Goal: Transaction & Acquisition: Purchase product/service

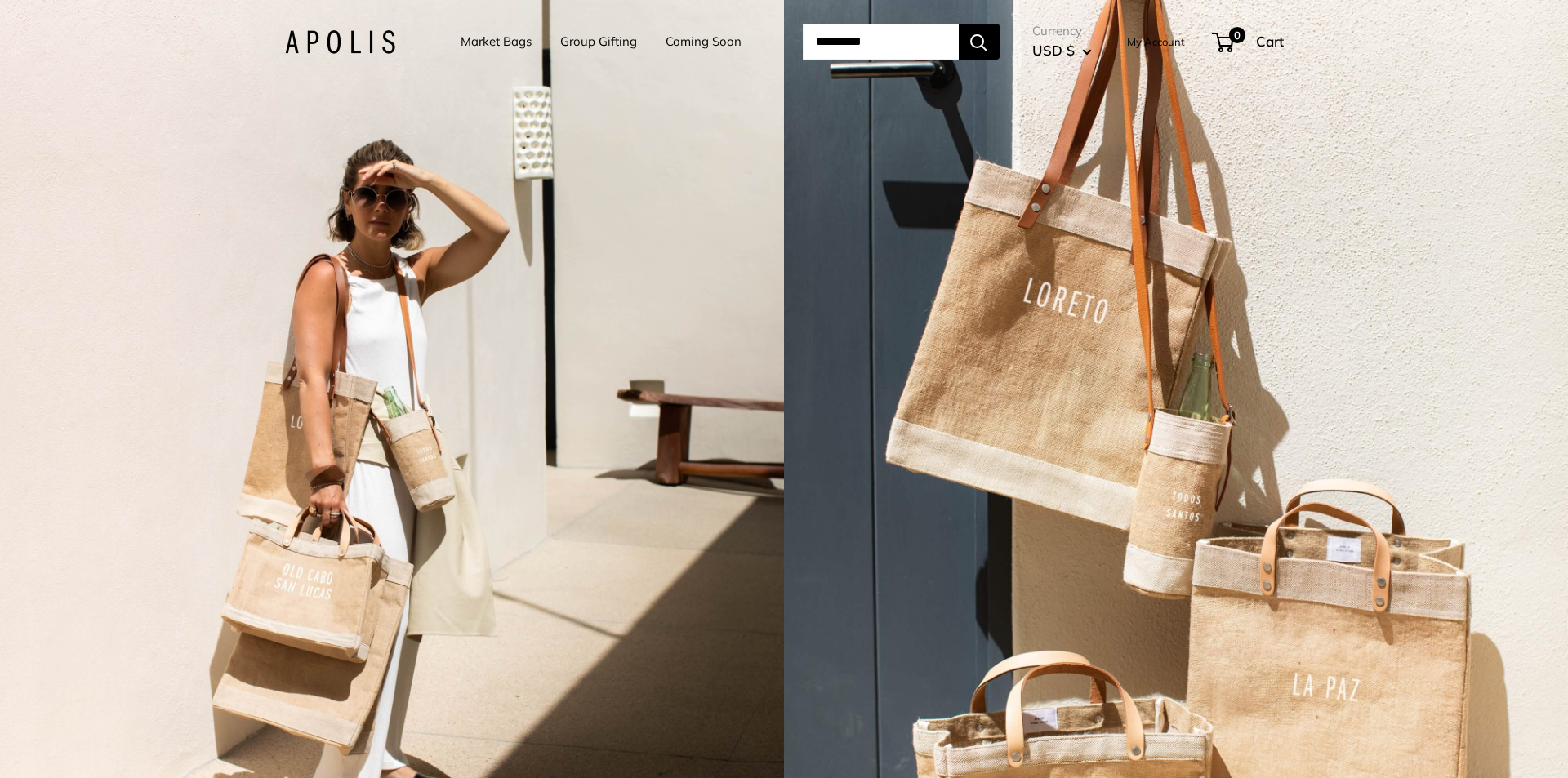
click at [478, 45] on link "Market Bags" at bounding box center [496, 42] width 71 height 23
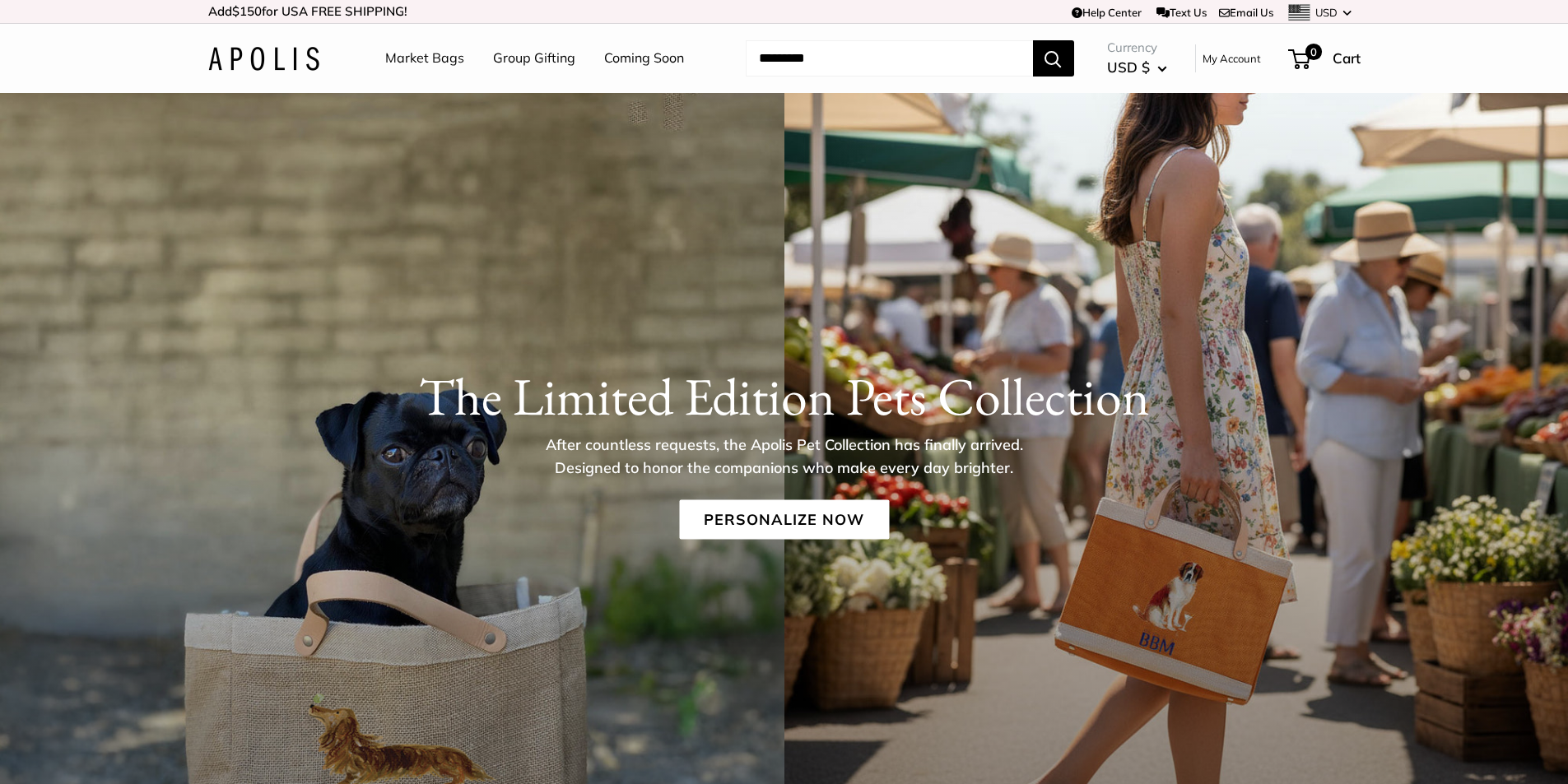
click at [645, 55] on link "Coming Soon" at bounding box center [644, 58] width 80 height 24
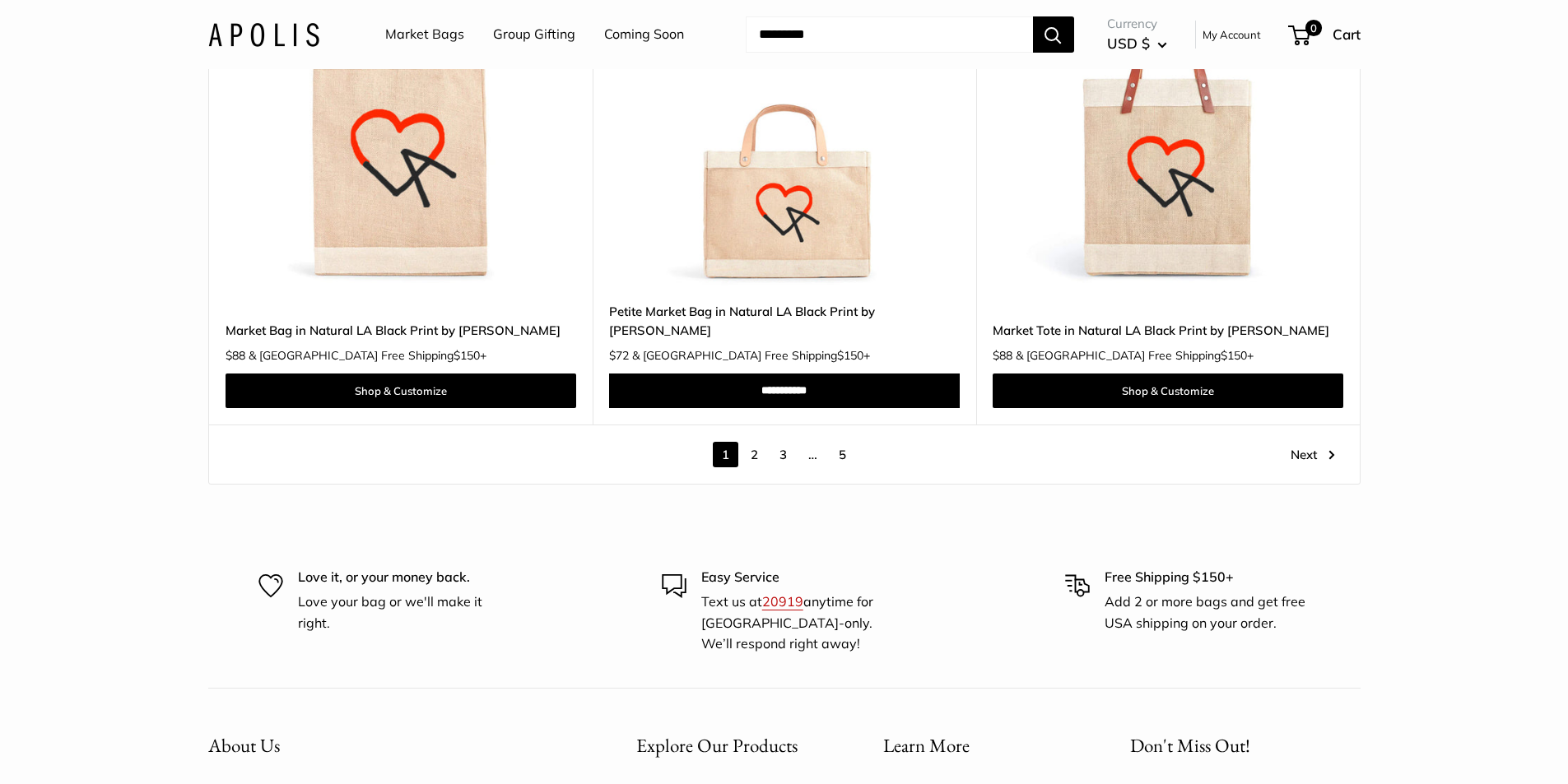
scroll to position [9379, 0]
click at [757, 442] on link "2" at bounding box center [755, 455] width 25 height 25
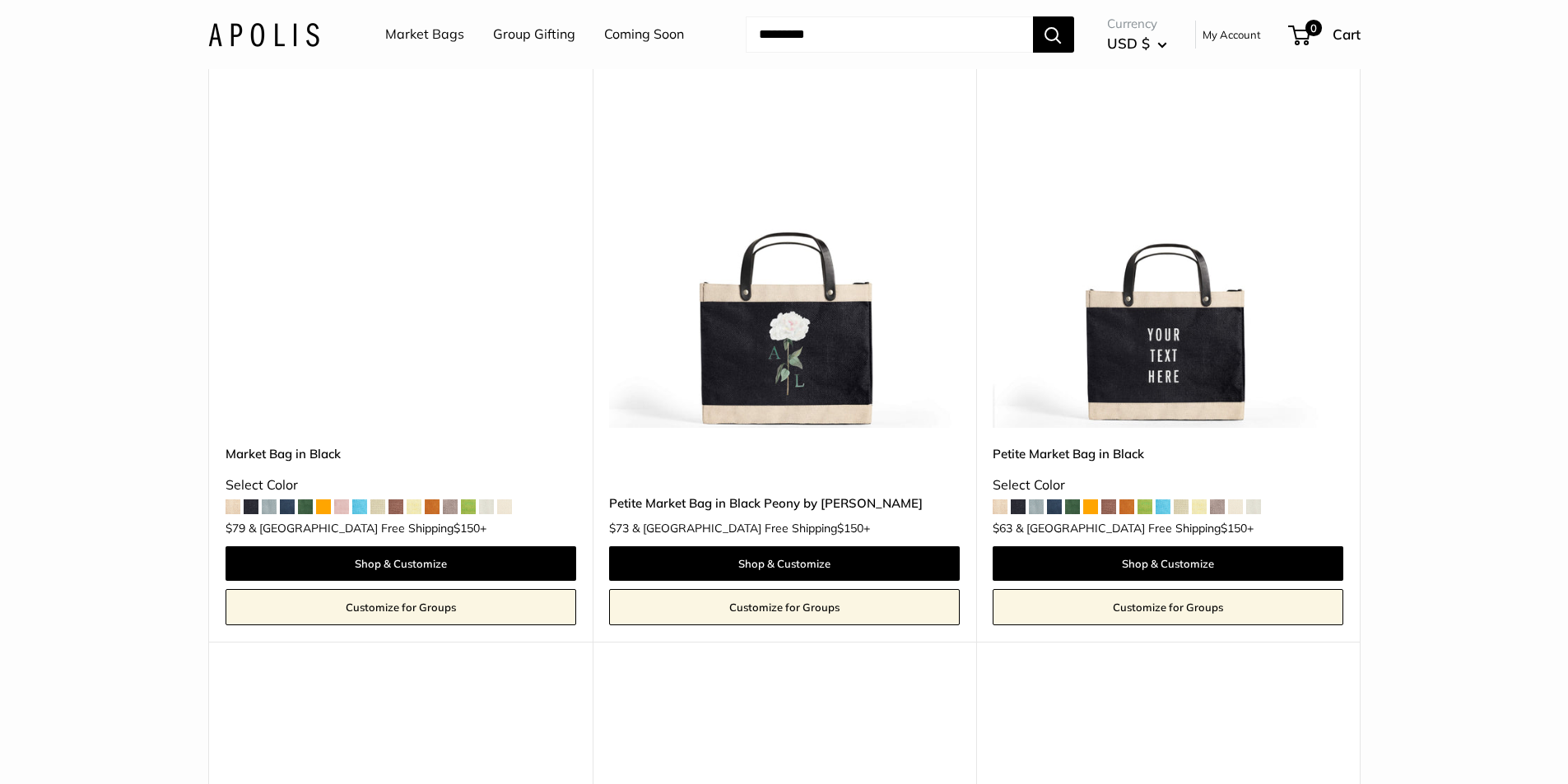
scroll to position [2018, 0]
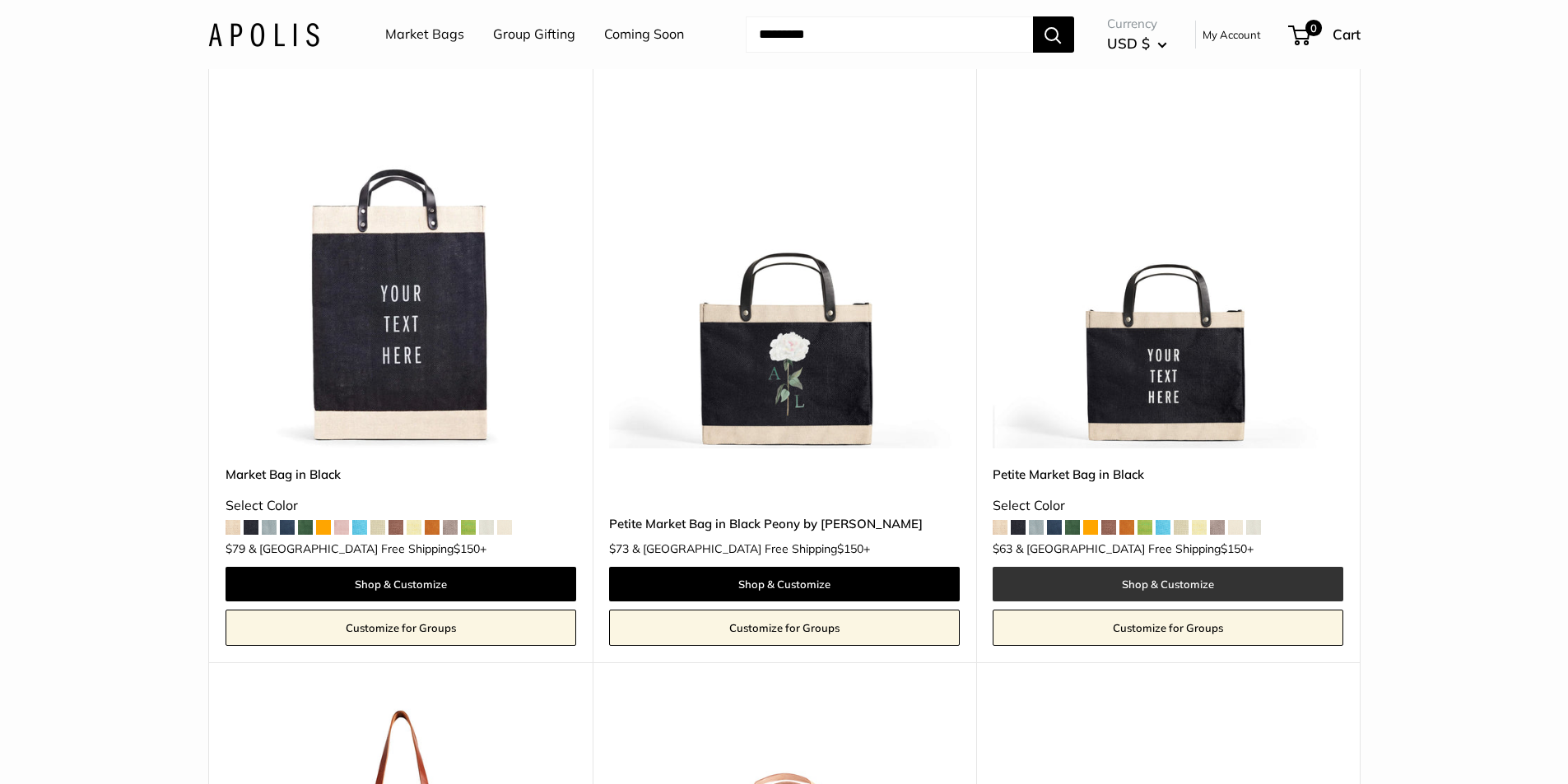
click at [1151, 577] on link "Shop & Customize" at bounding box center [1169, 584] width 351 height 34
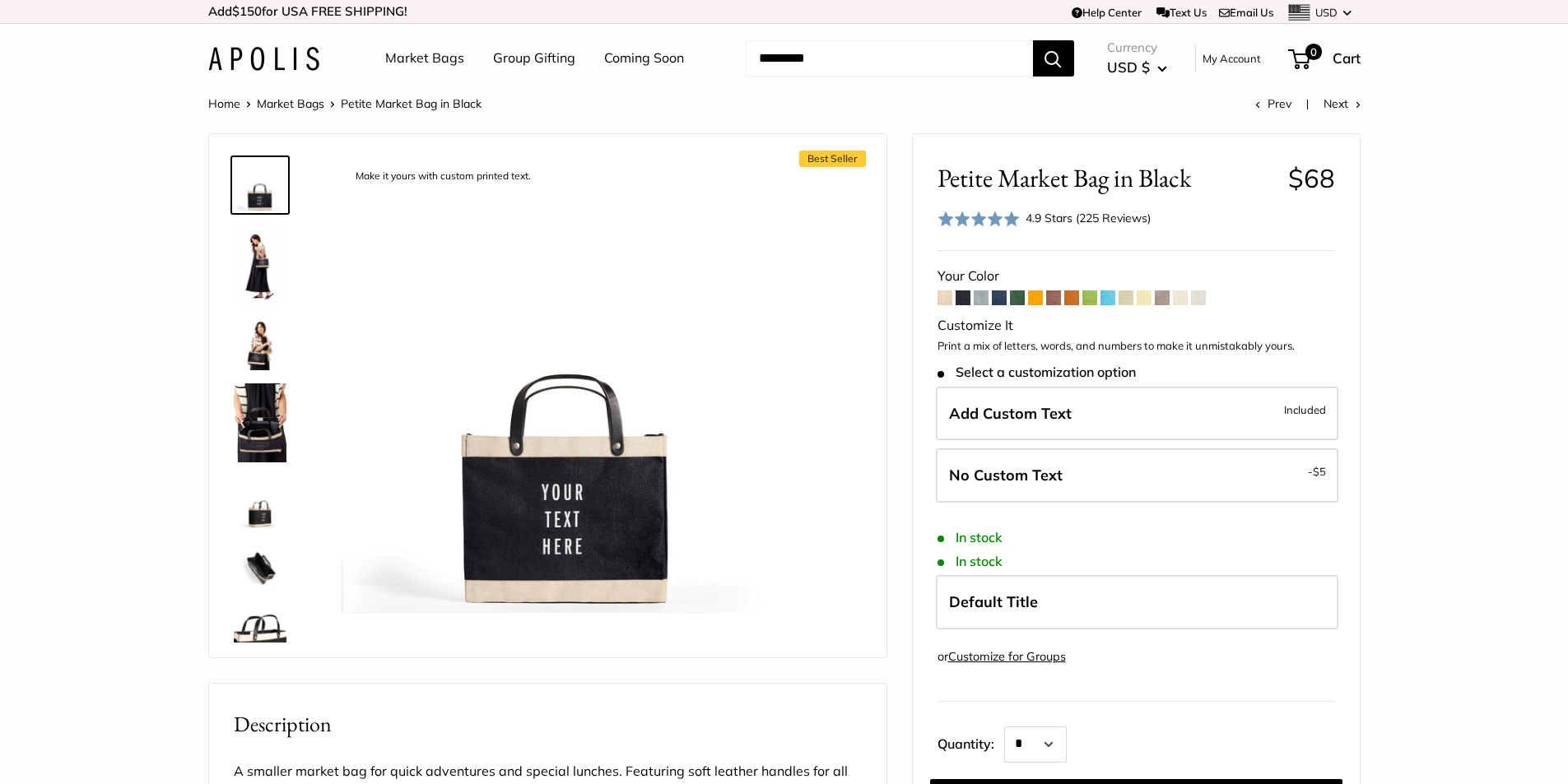
click at [261, 435] on img at bounding box center [260, 423] width 53 height 79
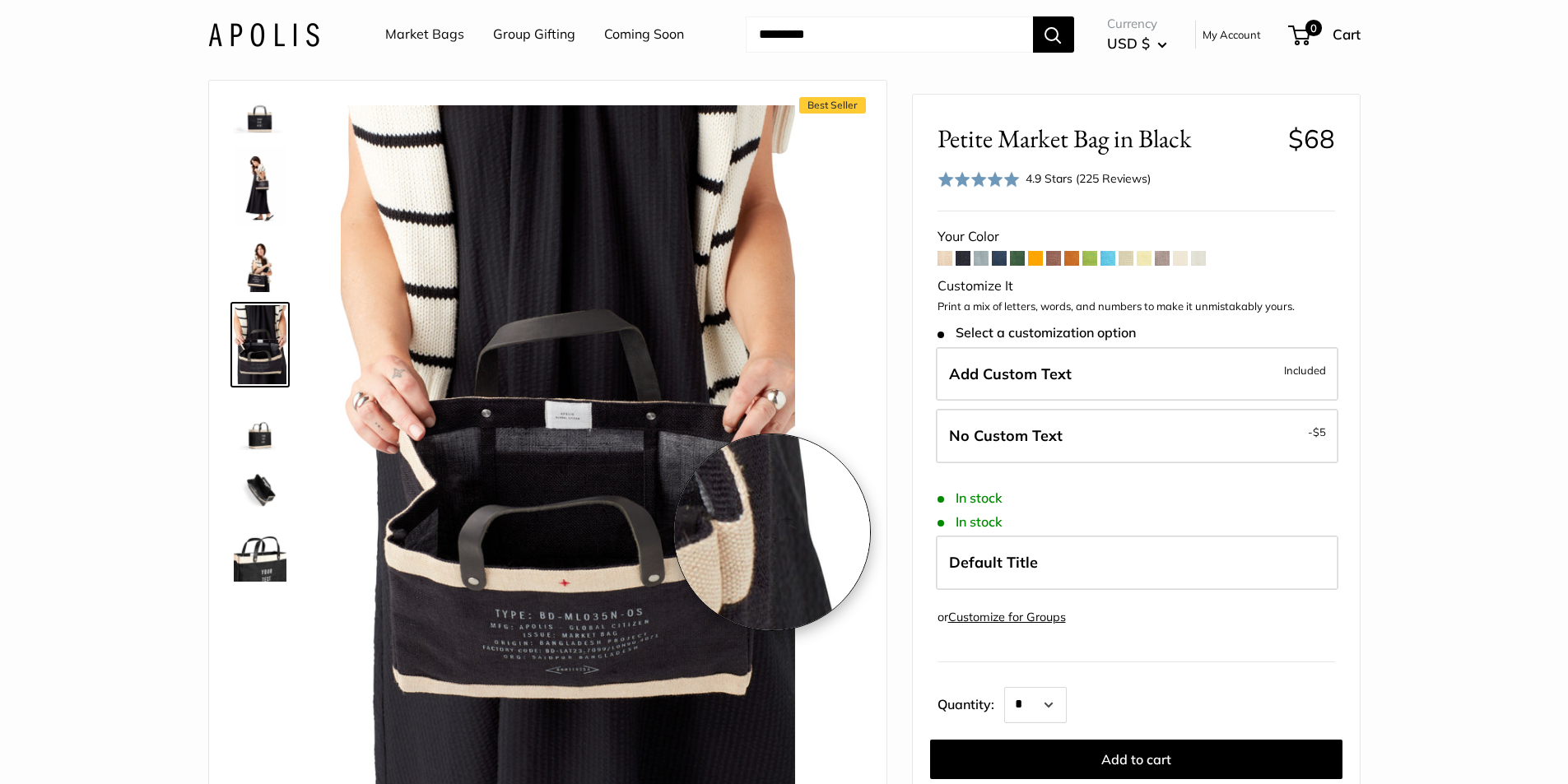
scroll to position [165, 0]
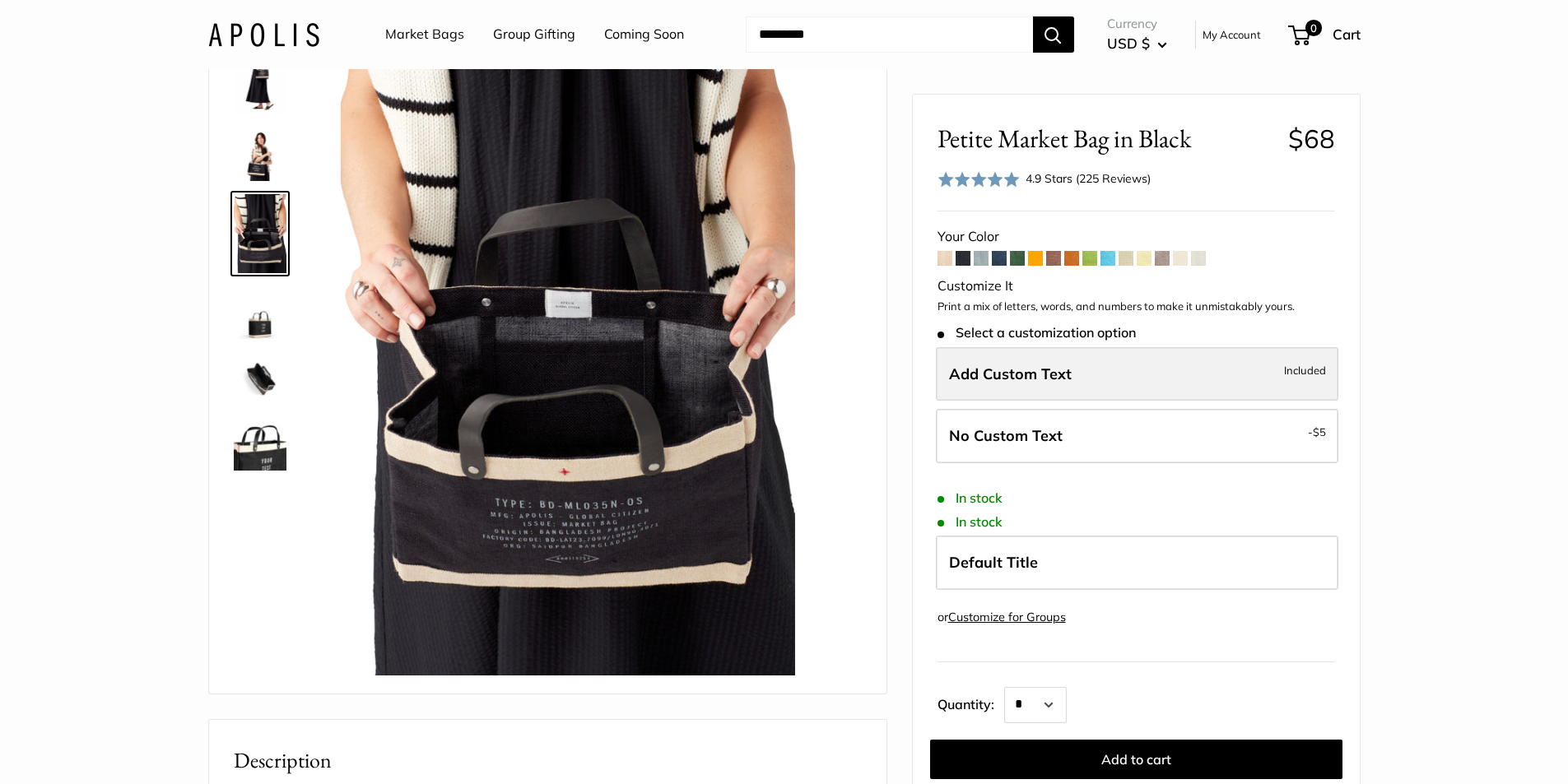
click at [1027, 374] on span "Add Custom Text" at bounding box center [1010, 372] width 122 height 19
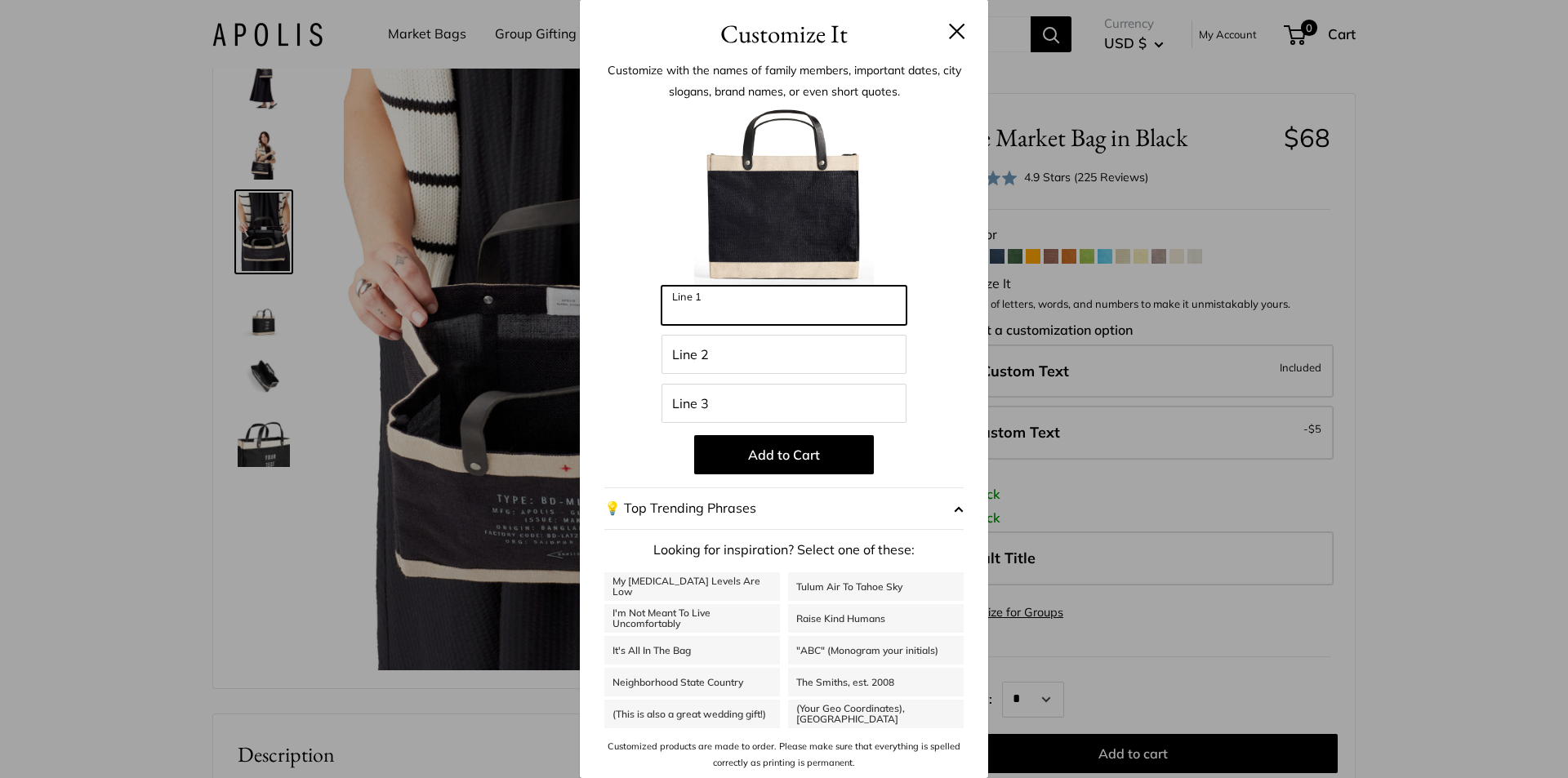
click at [717, 309] on input "Line 1" at bounding box center [784, 305] width 245 height 39
type input "*******"
click at [699, 352] on input "Line 2" at bounding box center [784, 354] width 245 height 39
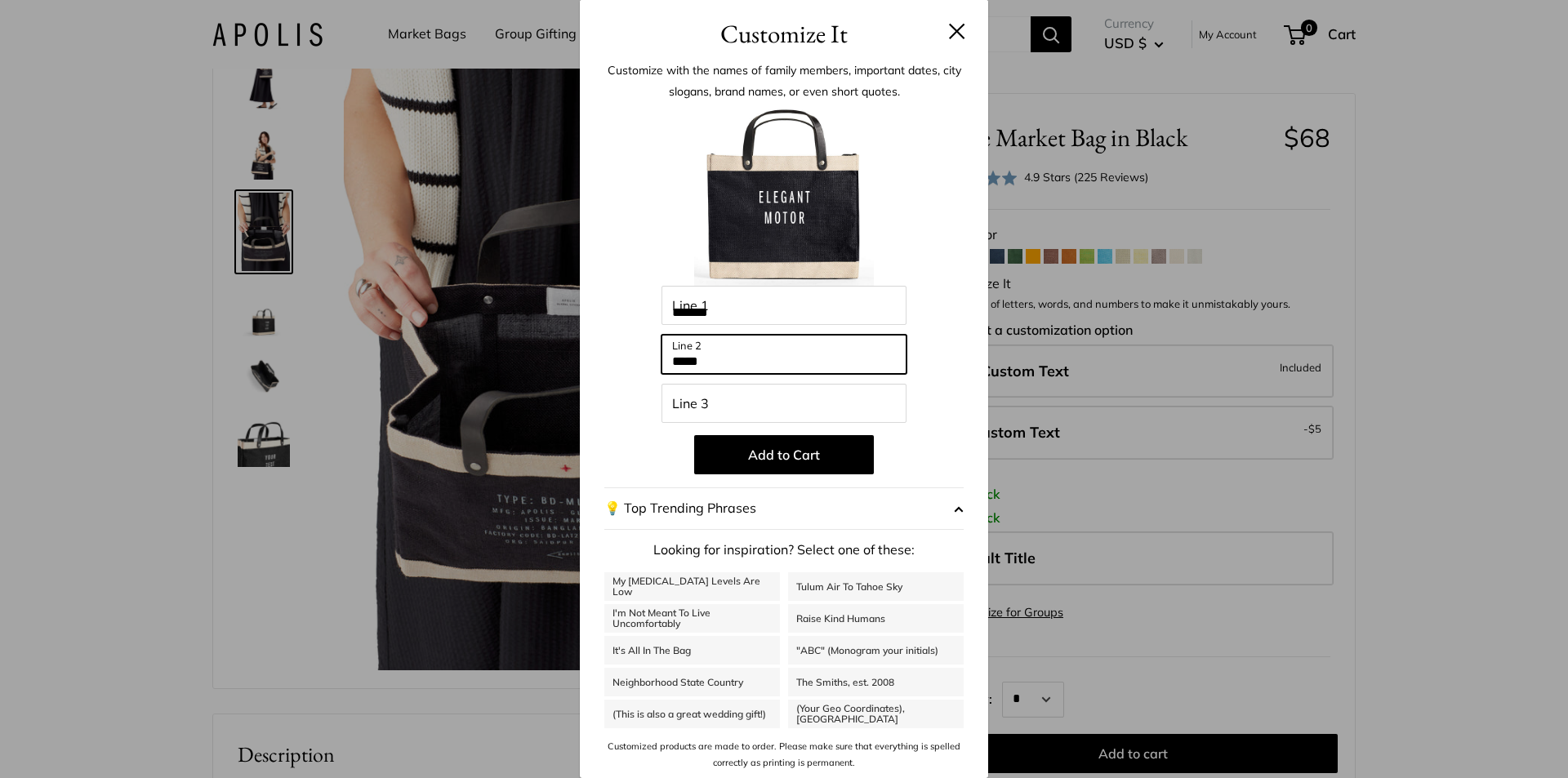
type input "*****"
click at [702, 410] on input "Line 3" at bounding box center [784, 403] width 245 height 39
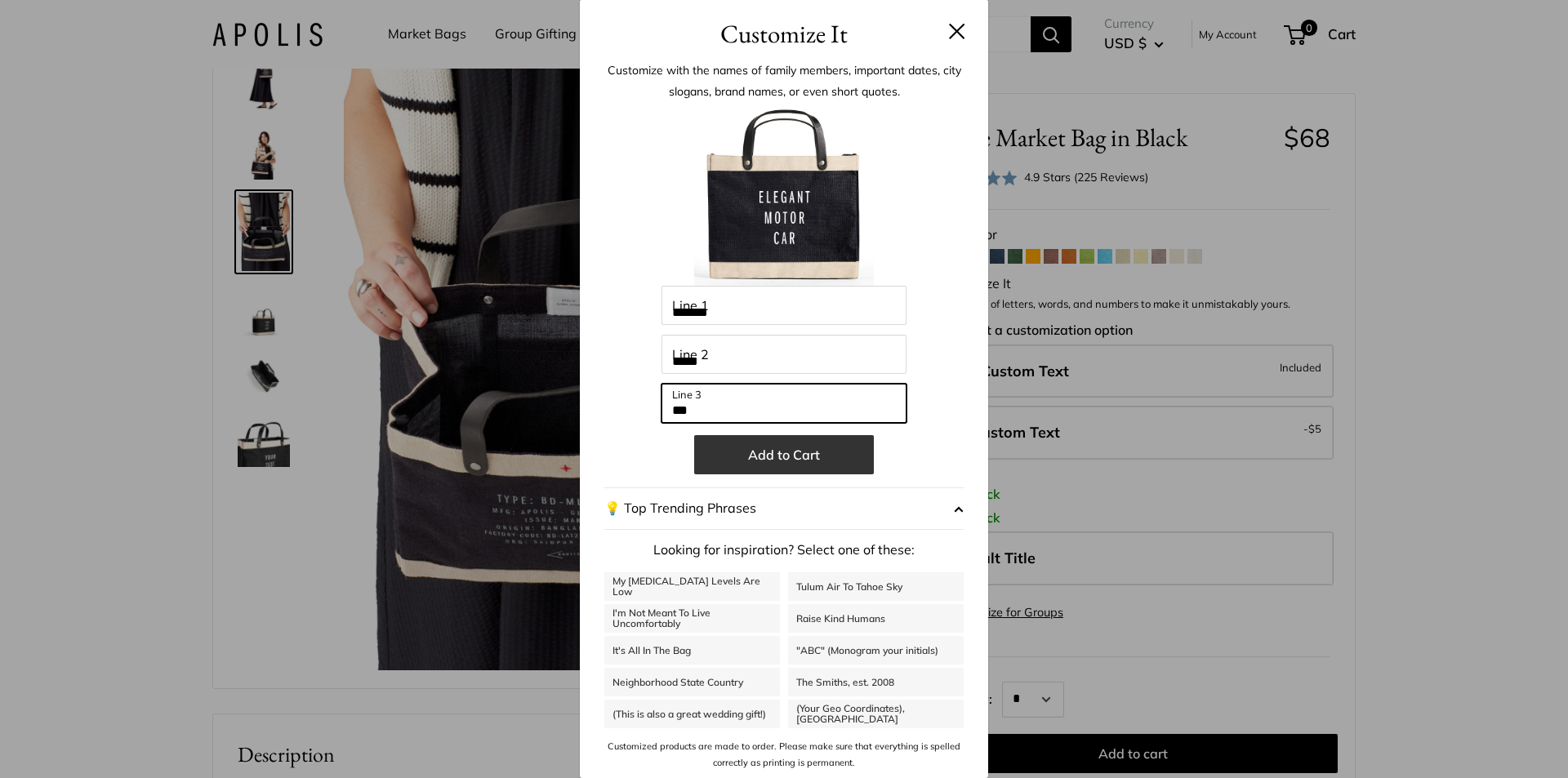
type input "***"
click at [784, 452] on button "Add to Cart" at bounding box center [784, 455] width 179 height 39
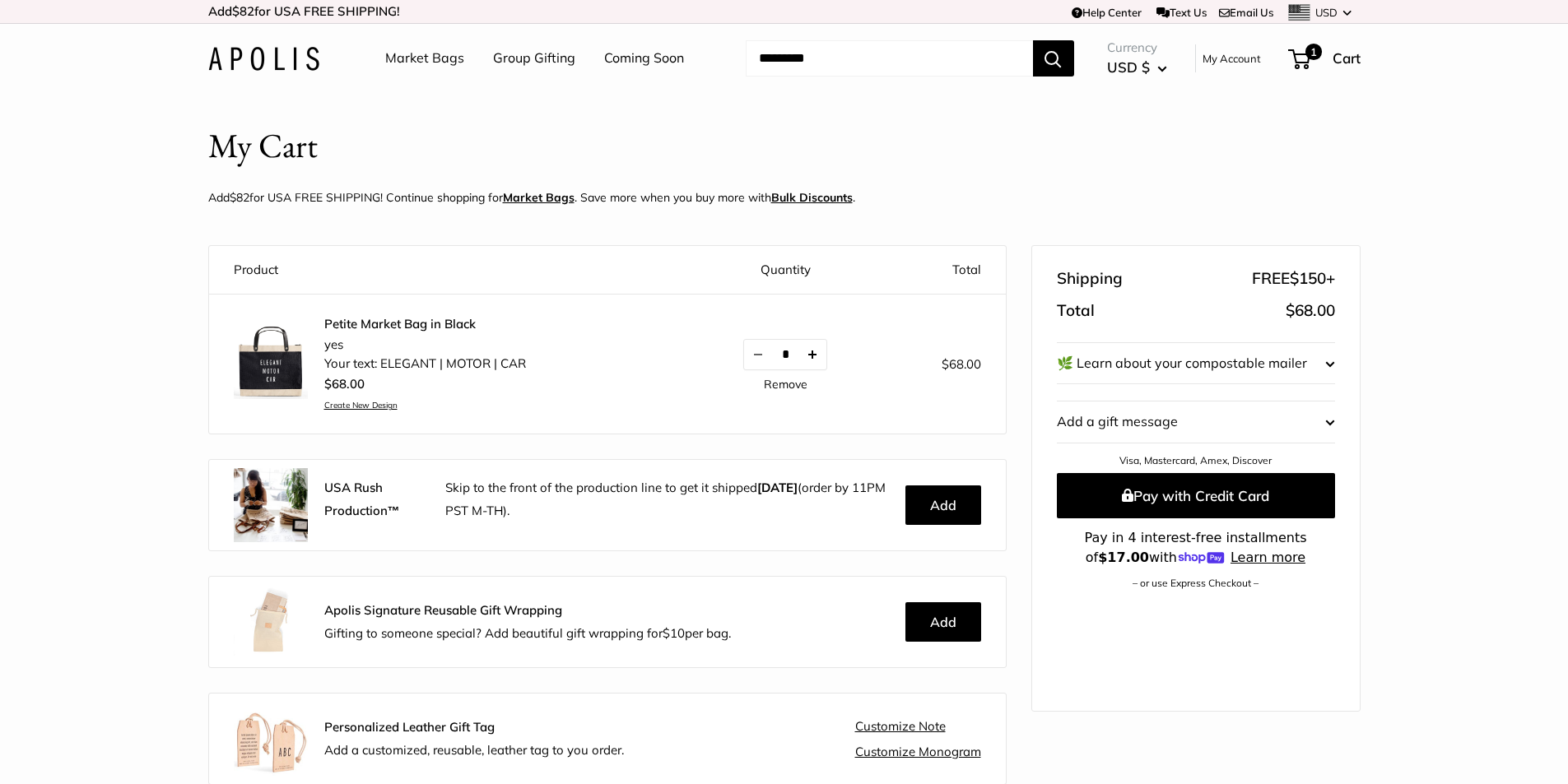
click at [812, 354] on button "Increase quantity by 1" at bounding box center [812, 354] width 28 height 30
click at [1205, 497] on button "Pay with Credit Card" at bounding box center [1196, 495] width 278 height 45
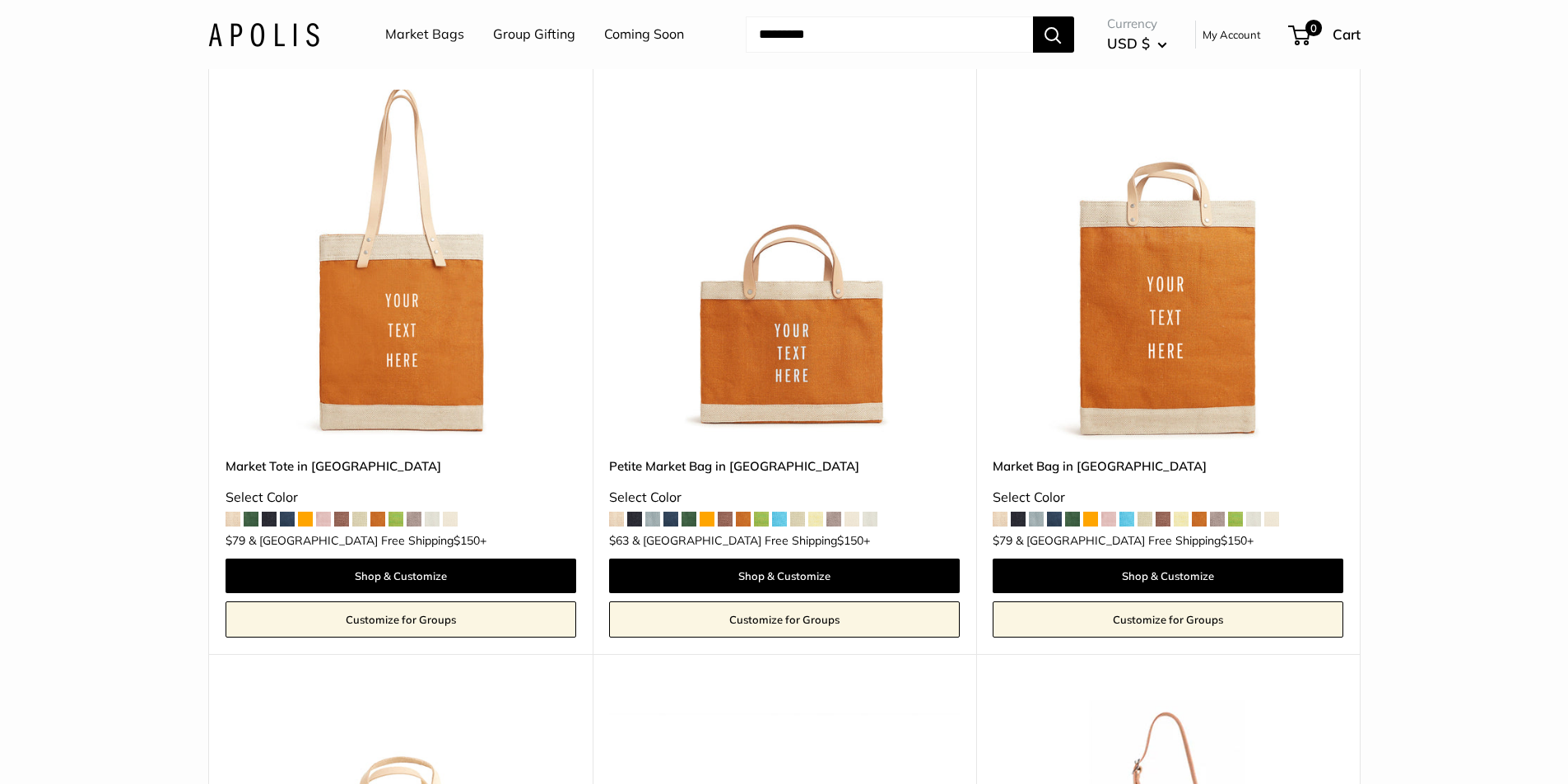
scroll to position [3373, 0]
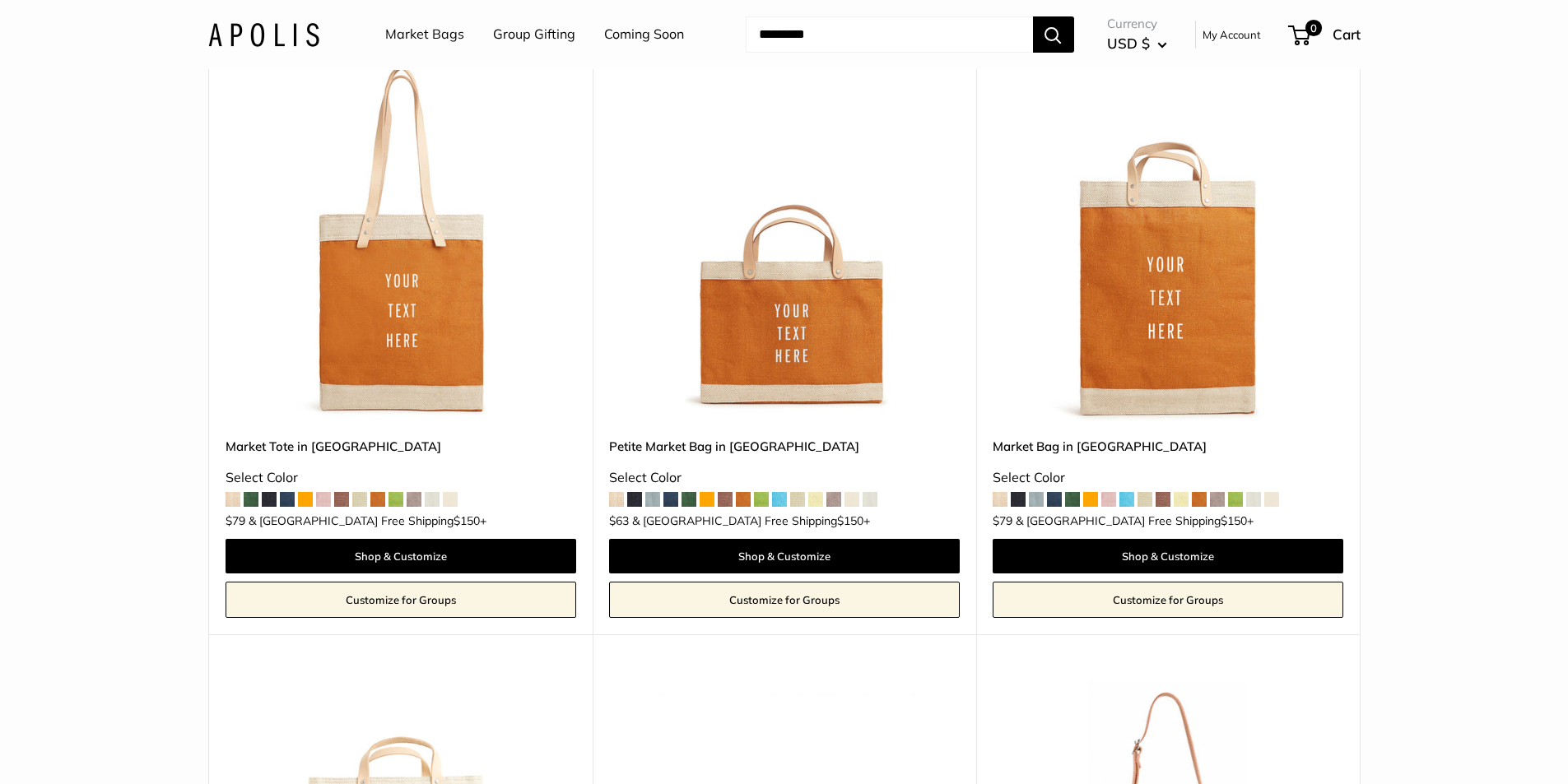
click at [785, 492] on span at bounding box center [779, 499] width 14 height 14
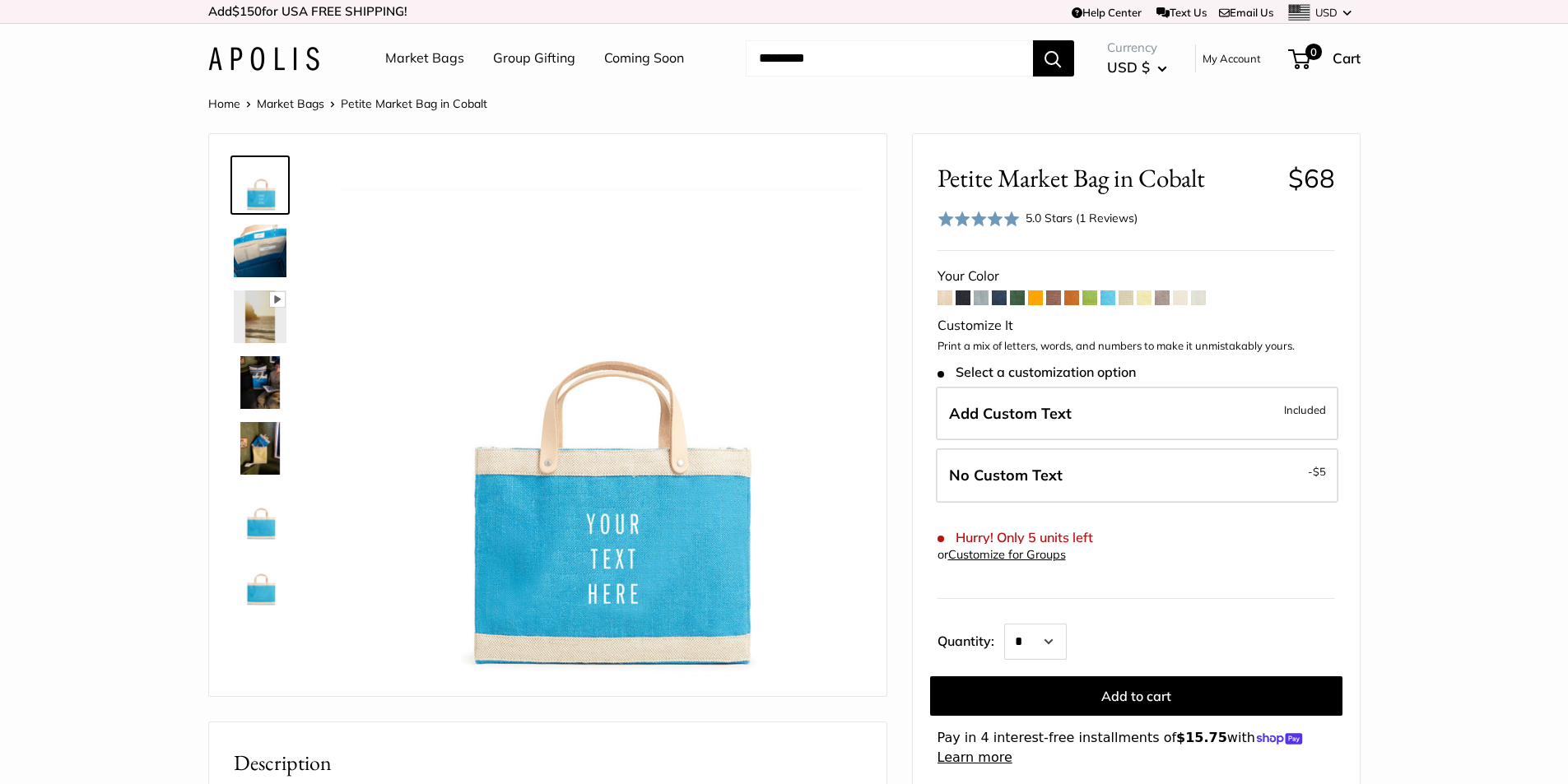
click at [1069, 298] on span at bounding box center [1071, 298] width 14 height 14
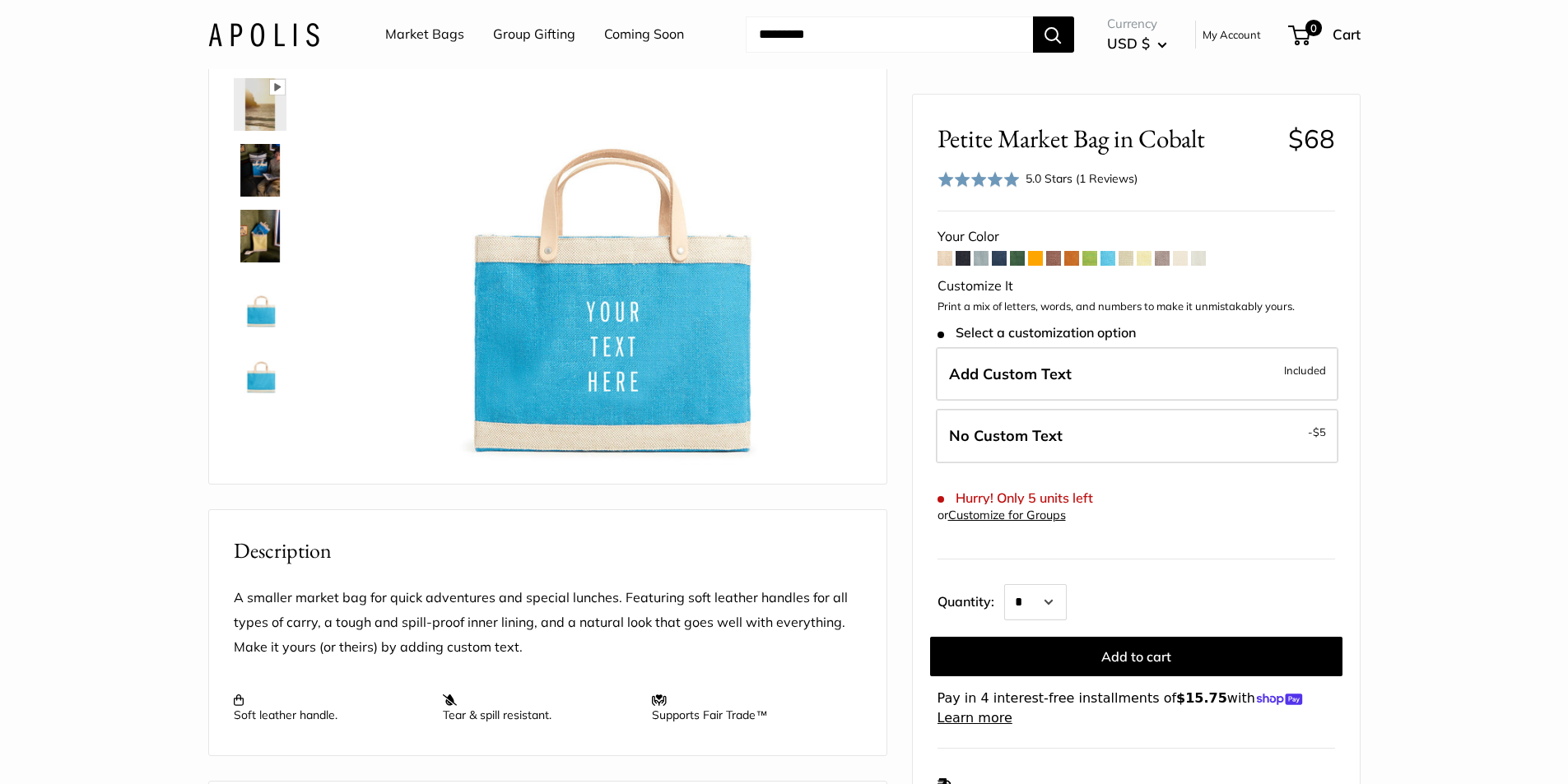
scroll to position [83, 0]
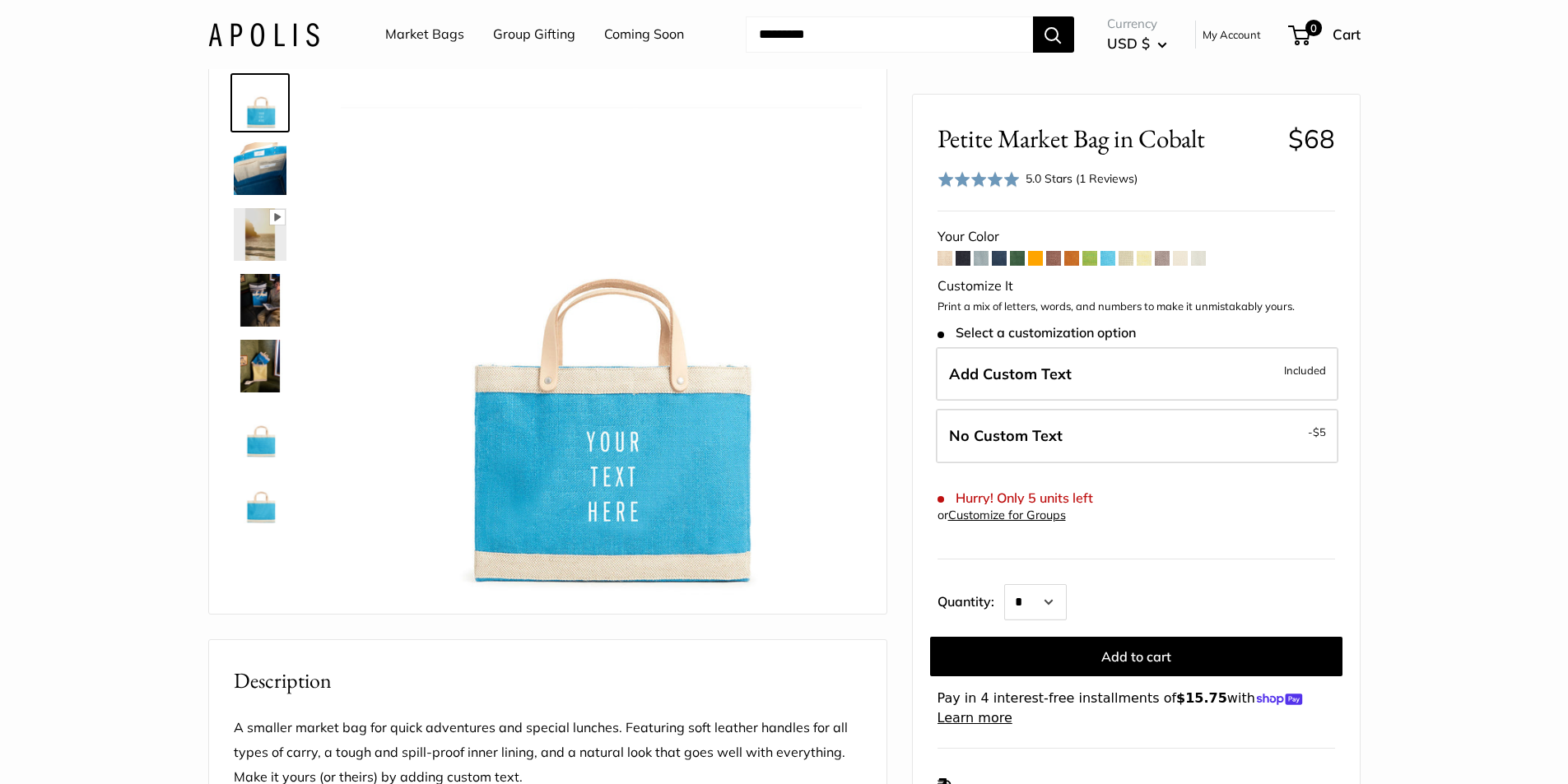
click at [1036, 262] on span at bounding box center [1035, 258] width 14 height 14
